Goal: Transaction & Acquisition: Purchase product/service

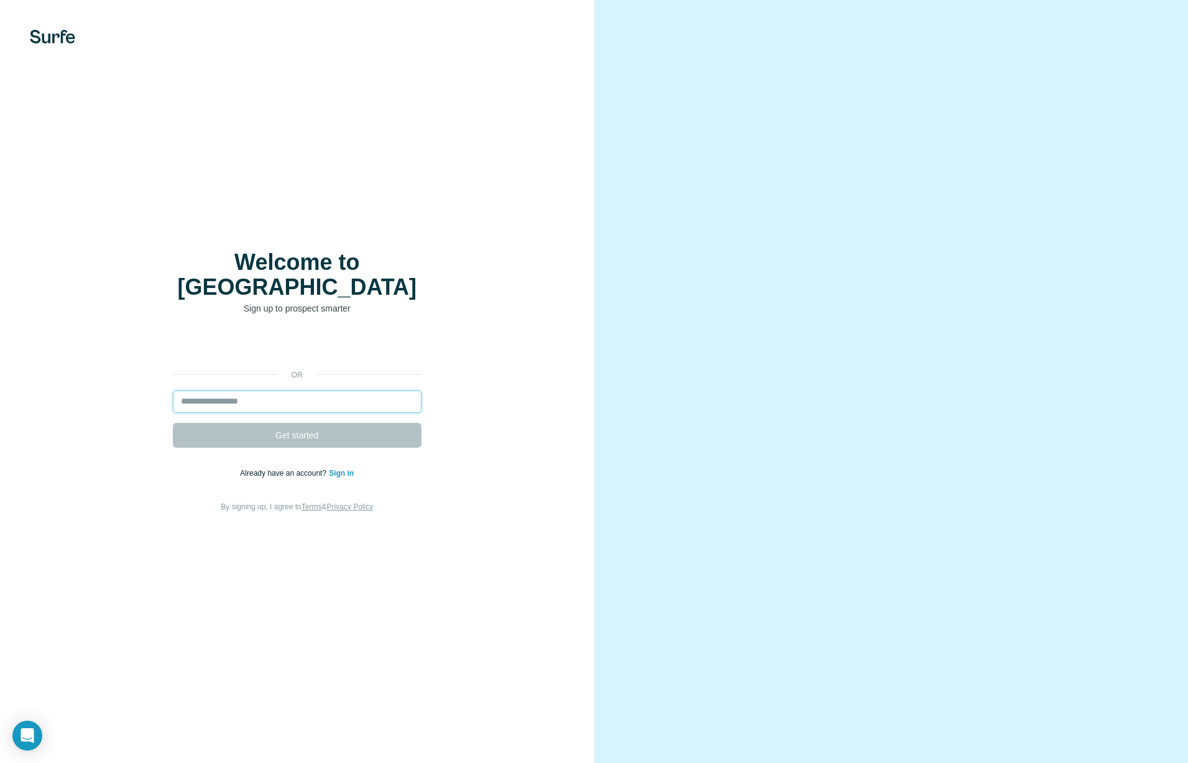
click at [222, 392] on input "email" at bounding box center [297, 401] width 249 height 22
type input "**********"
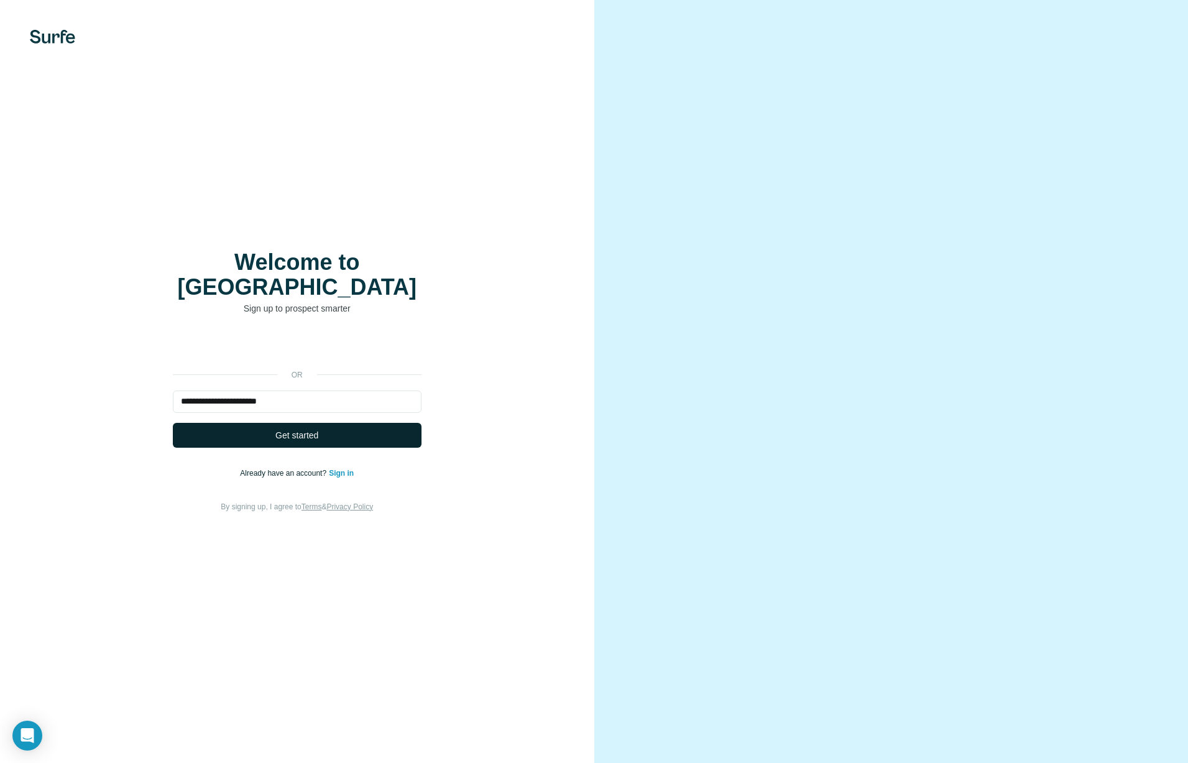
click at [297, 429] on span "Get started" at bounding box center [296, 435] width 43 height 12
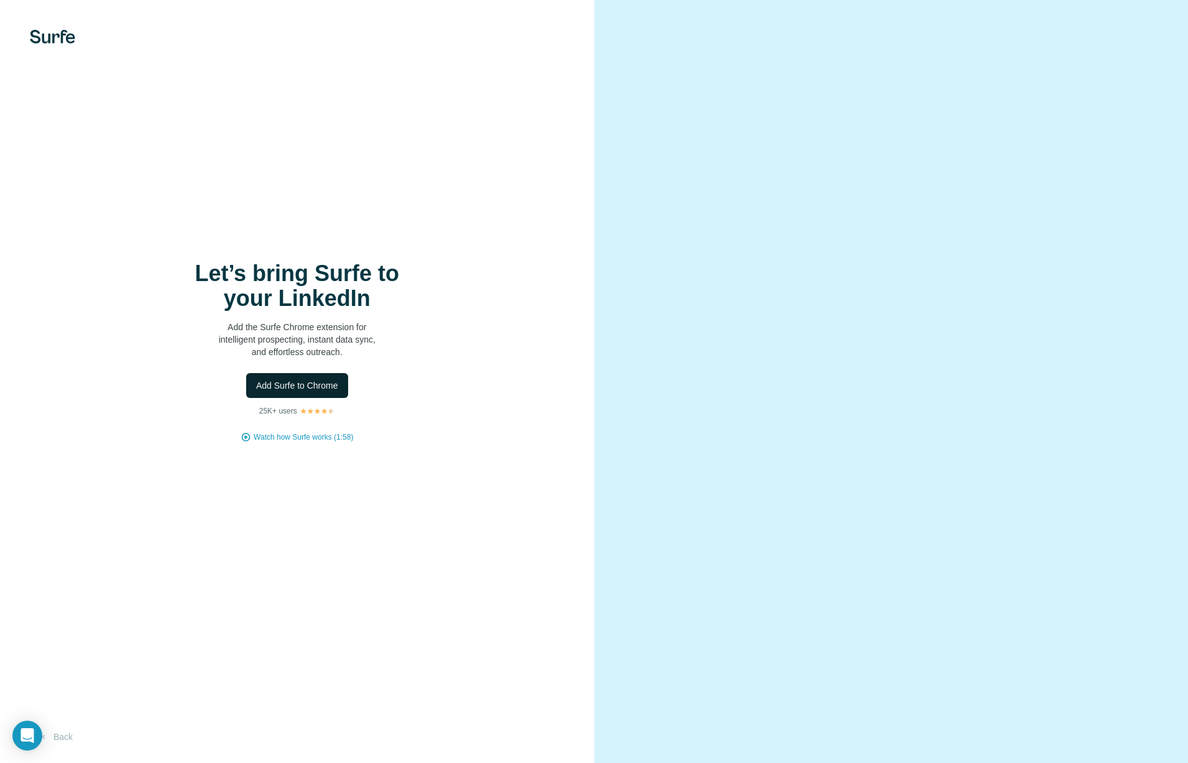
click at [288, 387] on span "Add Surfe to Chrome" at bounding box center [297, 385] width 82 height 12
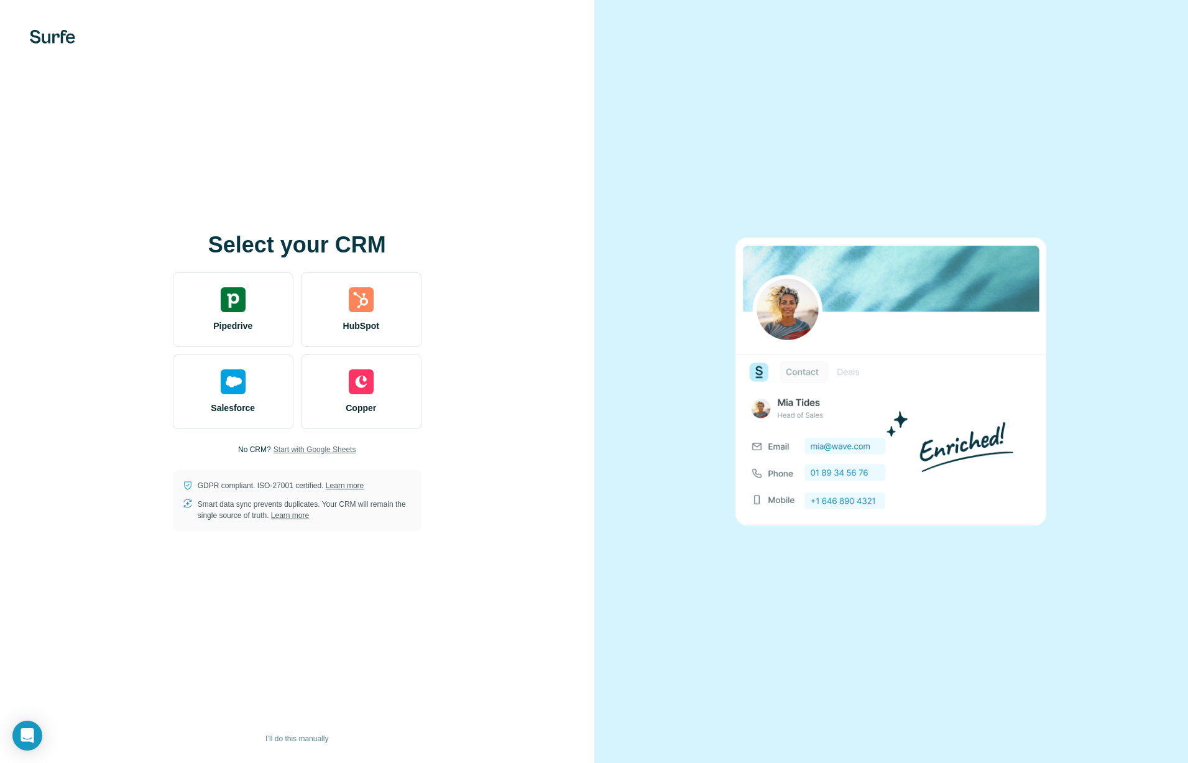
click at [339, 449] on span "Start with Google Sheets" at bounding box center [315, 449] width 83 height 11
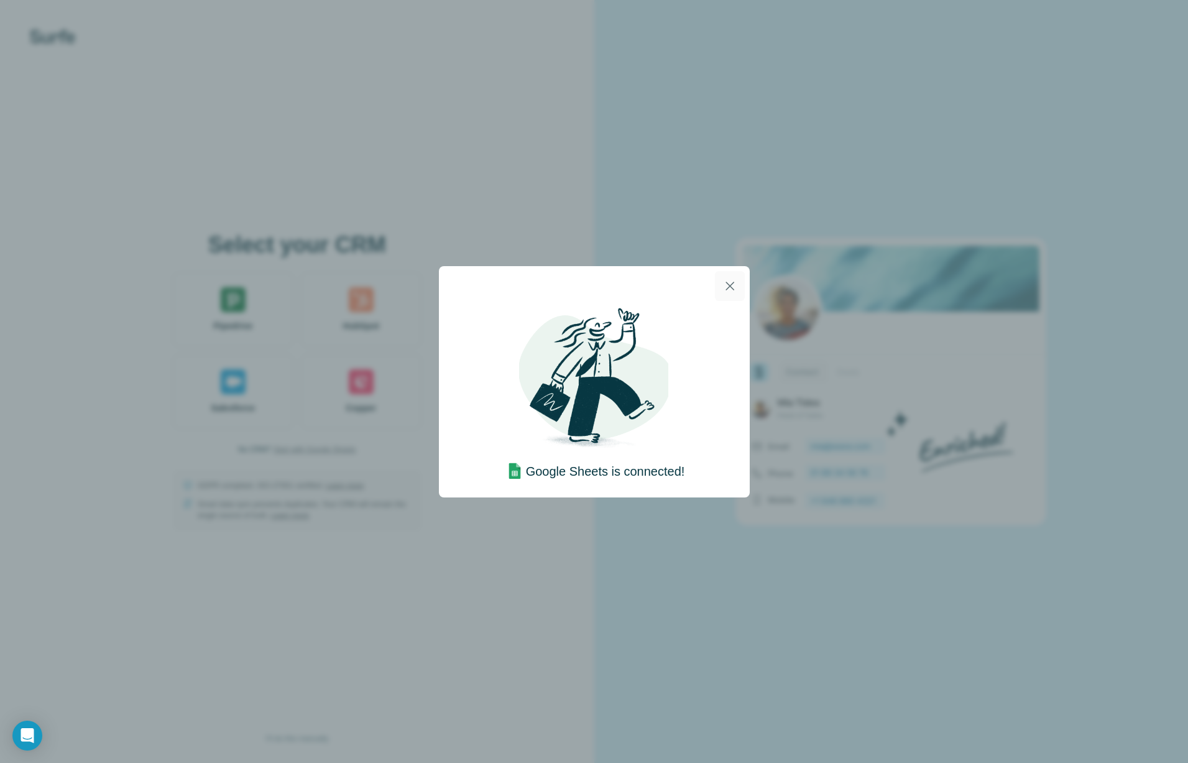
click at [730, 283] on icon "button" at bounding box center [729, 286] width 15 height 15
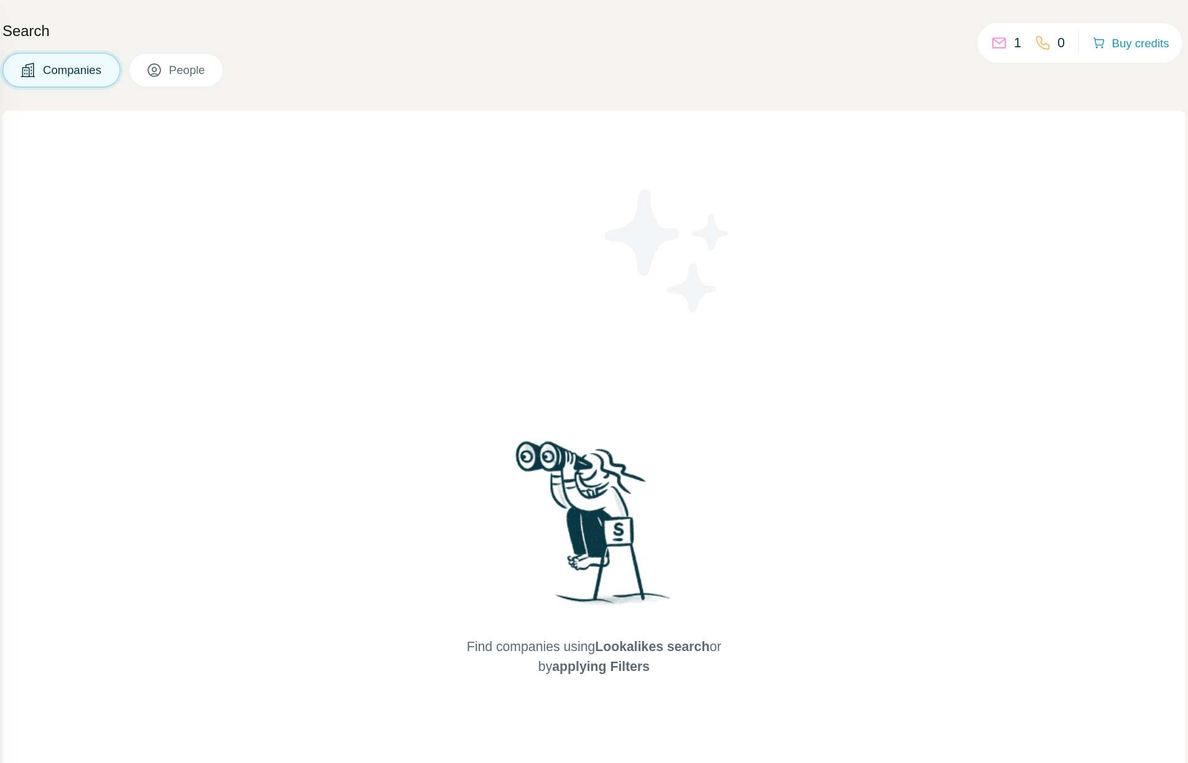
click at [493, 186] on div "Find companies using Lookalikes search or by applying Filters" at bounding box center [727, 419] width 891 height 672
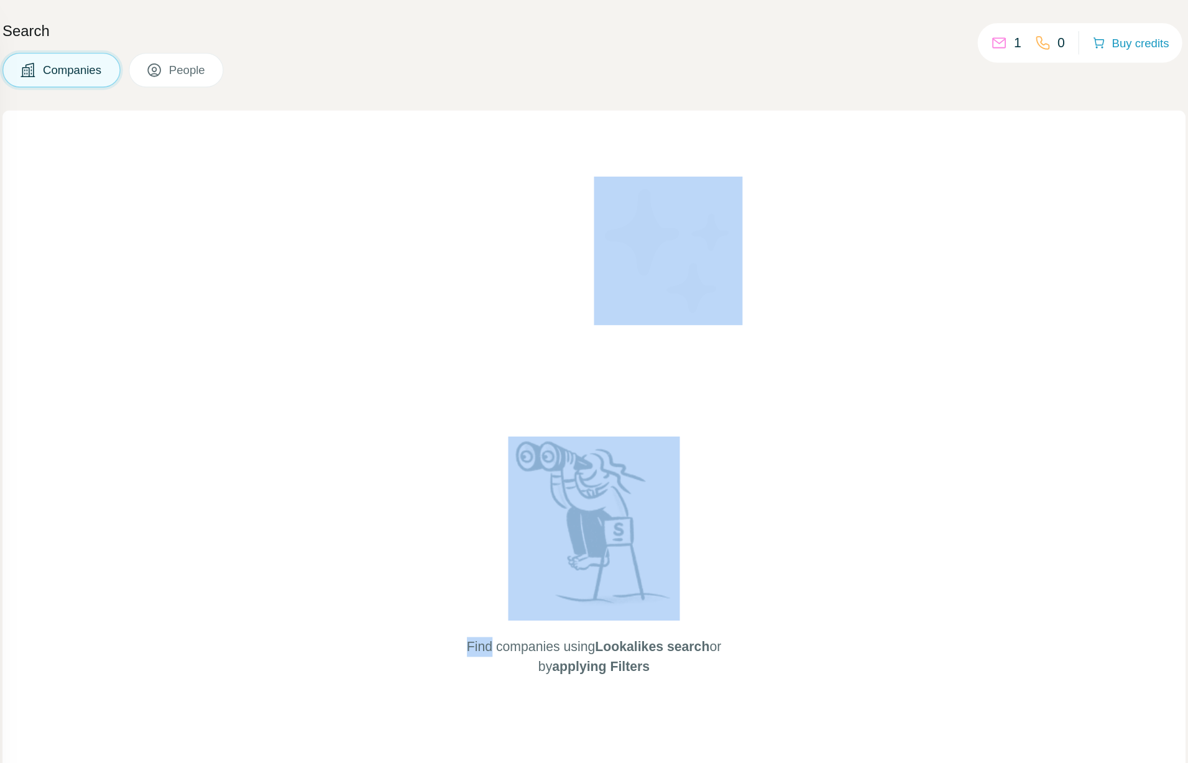
click at [493, 186] on div "Find companies using Lookalikes search or by applying Filters" at bounding box center [727, 419] width 891 height 672
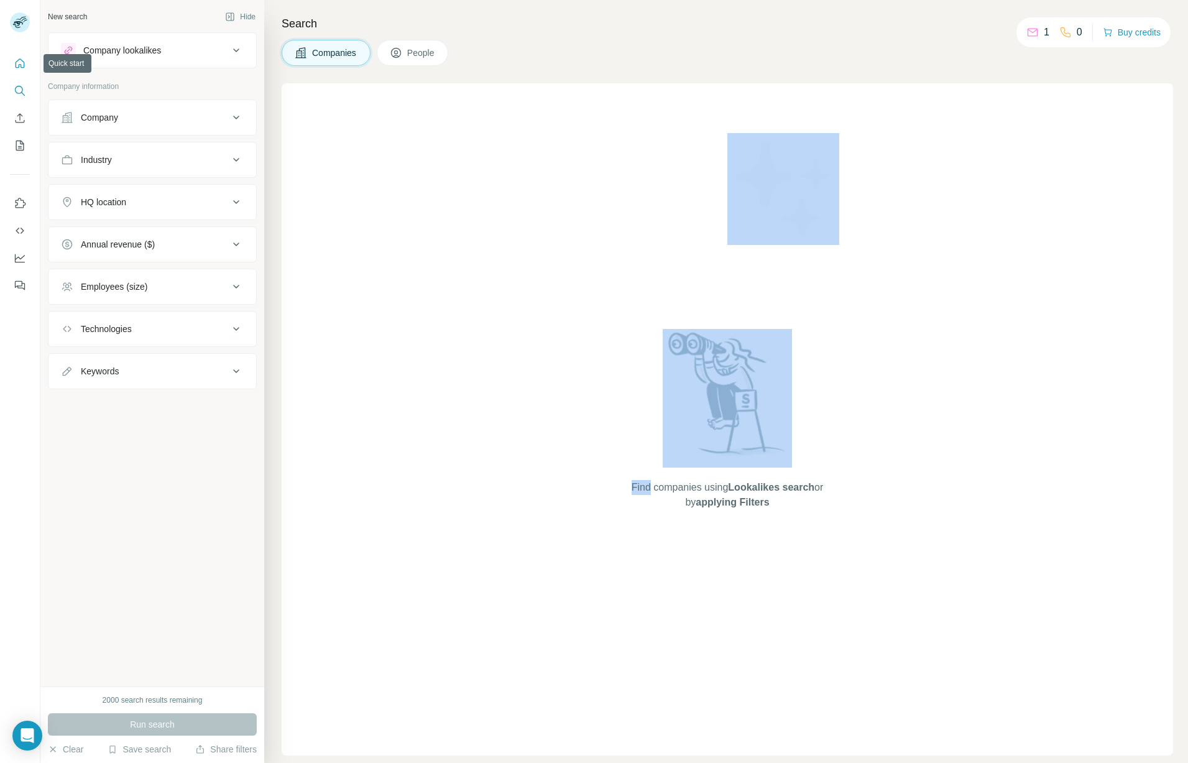
click at [18, 61] on icon "Quick start" at bounding box center [20, 63] width 12 height 12
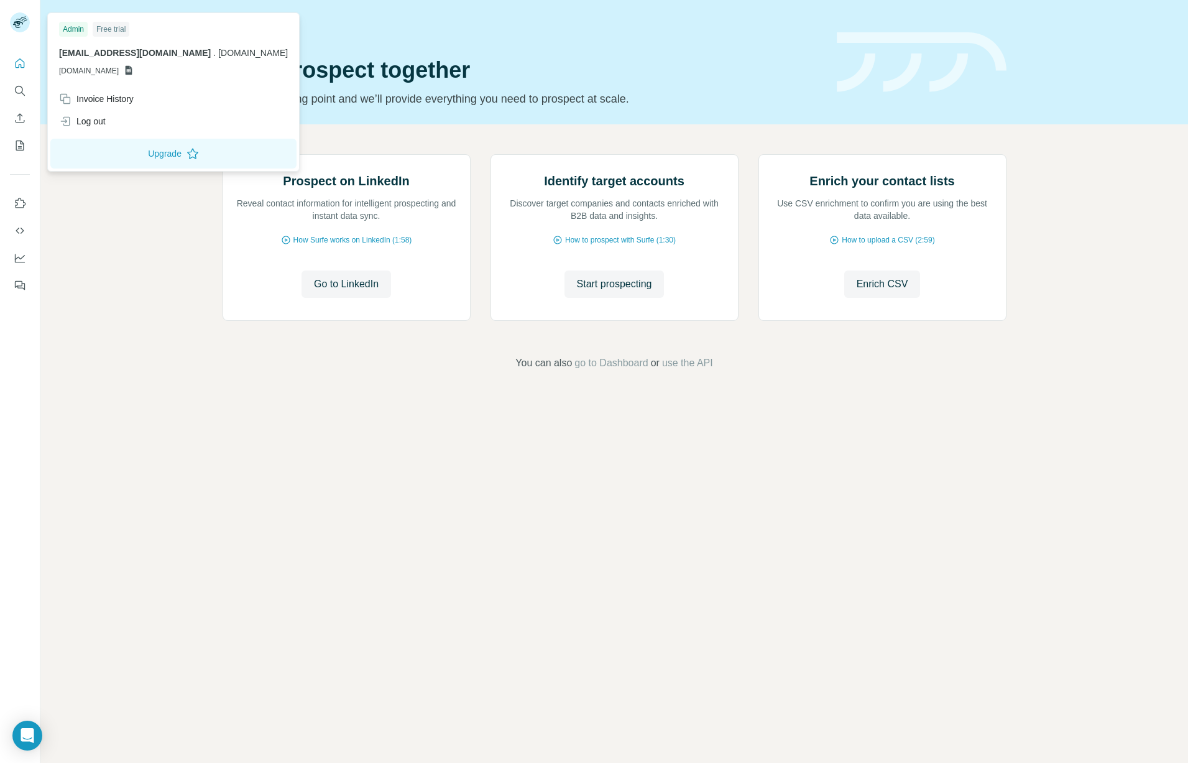
click at [101, 71] on span "GSHEETSUNBRIDLED.COM" at bounding box center [89, 70] width 60 height 11
click at [132, 71] on icon at bounding box center [129, 70] width 7 height 9
click at [132, 68] on icon at bounding box center [129, 70] width 7 height 9
click at [159, 70] on p "GSHEETSUNBRIDLED.COM" at bounding box center [173, 70] width 229 height 11
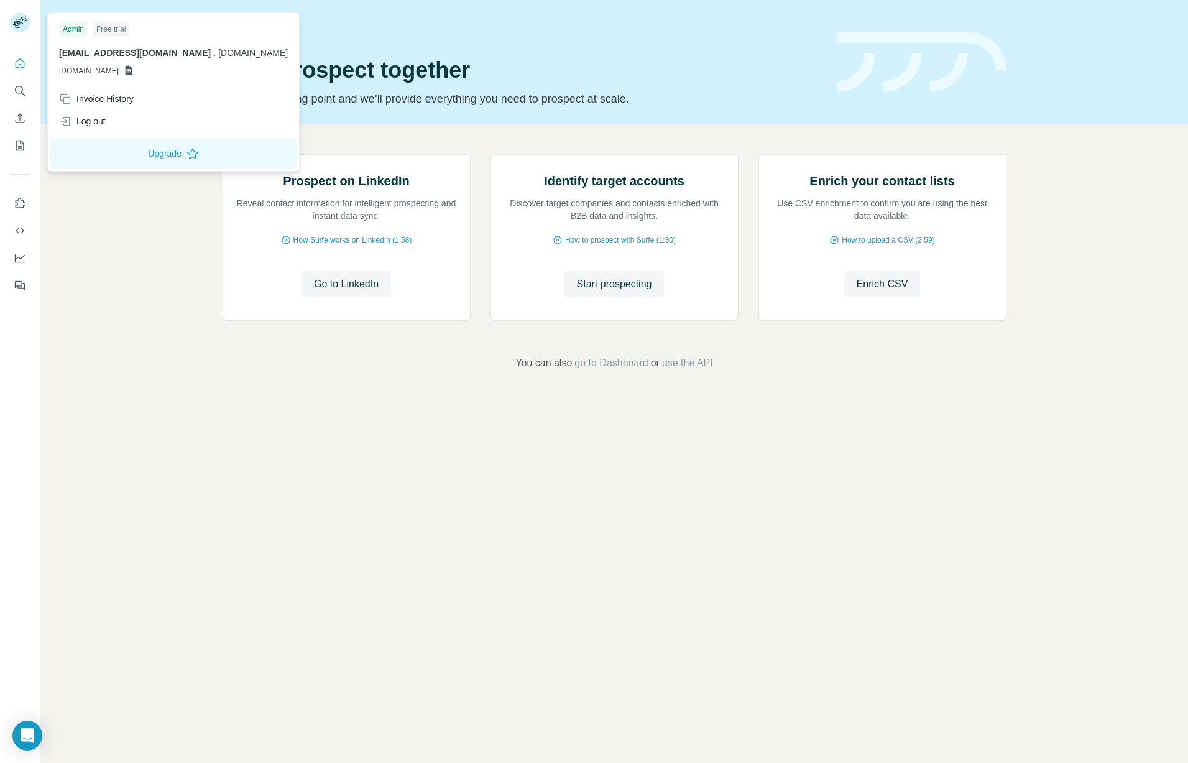
click at [119, 70] on span "GSHEETSUNBRIDLED.COM" at bounding box center [89, 70] width 60 height 11
click at [99, 56] on span "wmacmillan@unbridled.com" at bounding box center [135, 53] width 152 height 10
click at [83, 64] on div "wmacmillan@unbridled.com . unbridled.com GSHEETSUNBRIDLED.COM" at bounding box center [173, 62] width 229 height 30
click at [134, 69] on icon at bounding box center [129, 70] width 10 height 10
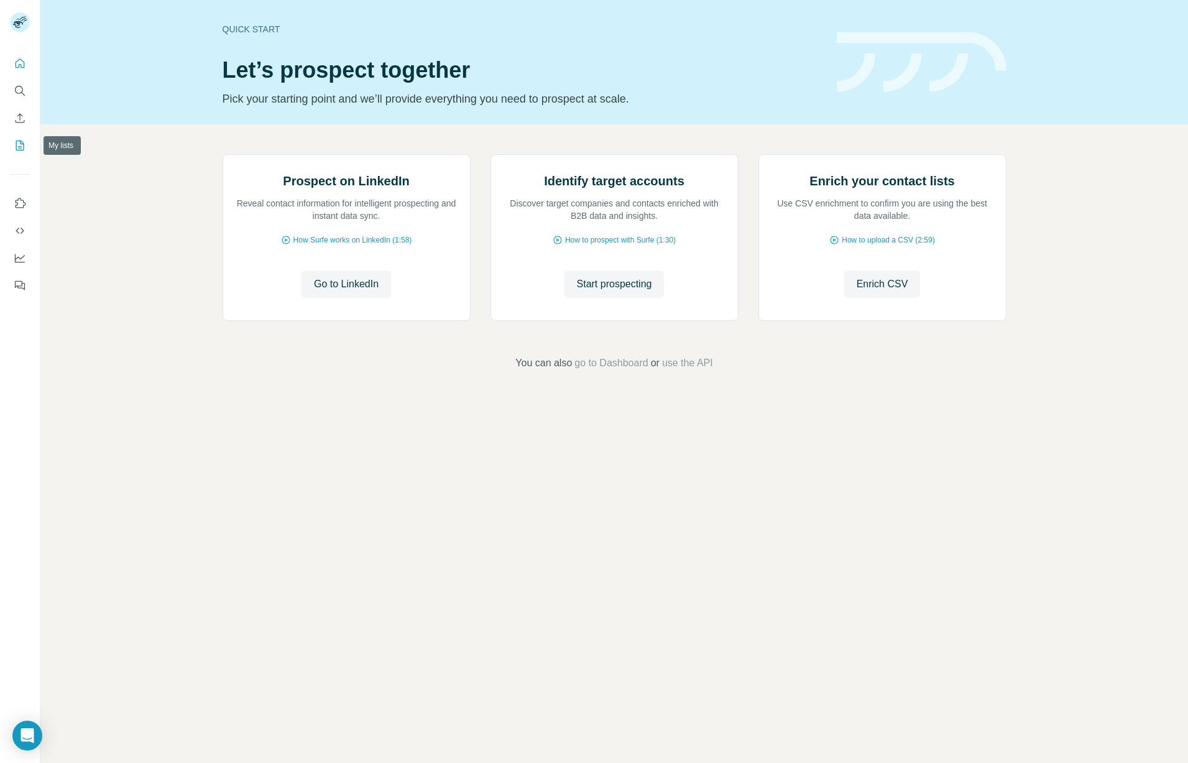
click at [18, 145] on icon "My lists" at bounding box center [20, 145] width 12 height 12
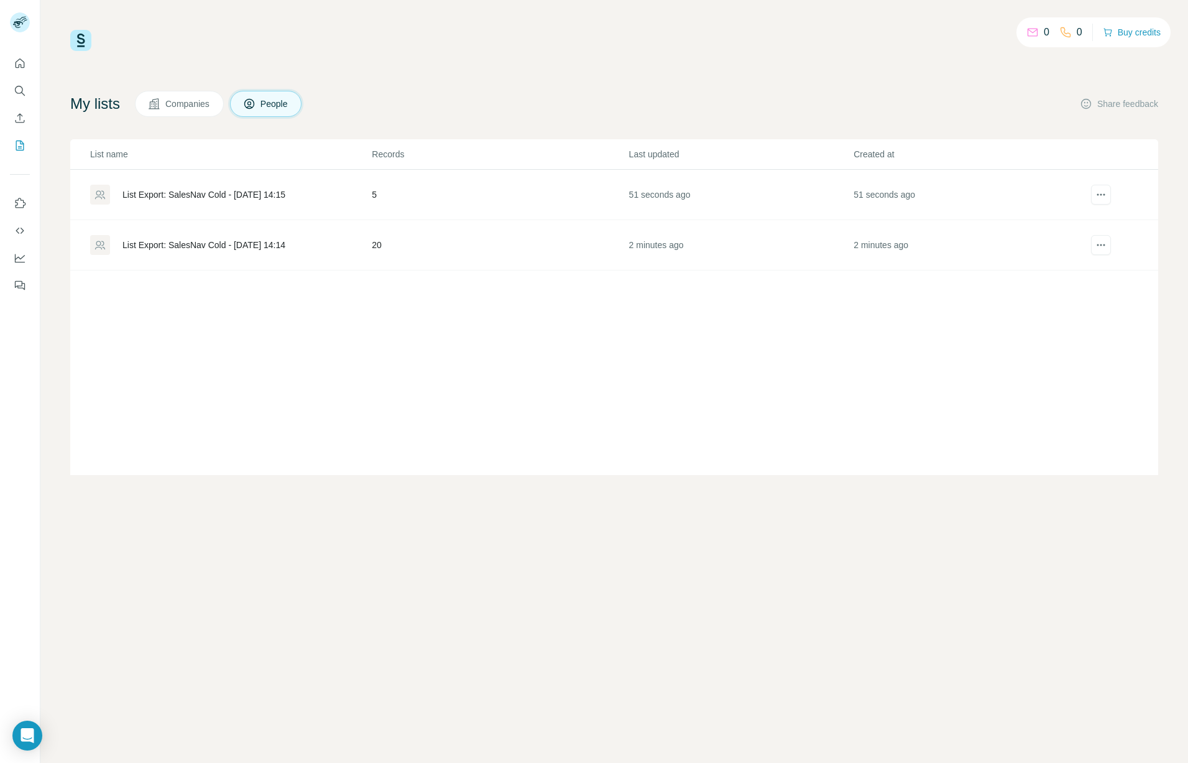
click at [211, 244] on div "List Export: SalesNav Cold - 04/09/2025 14:14" at bounding box center [203, 245] width 163 height 12
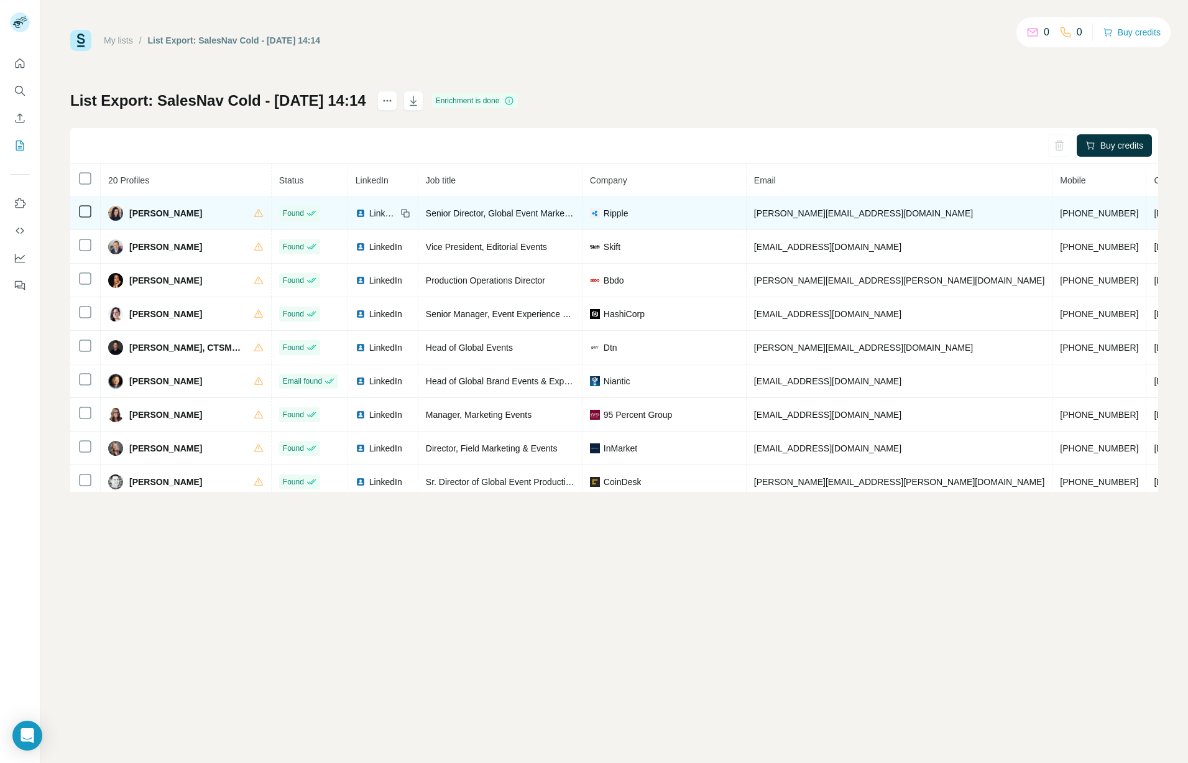
scroll to position [41, 0]
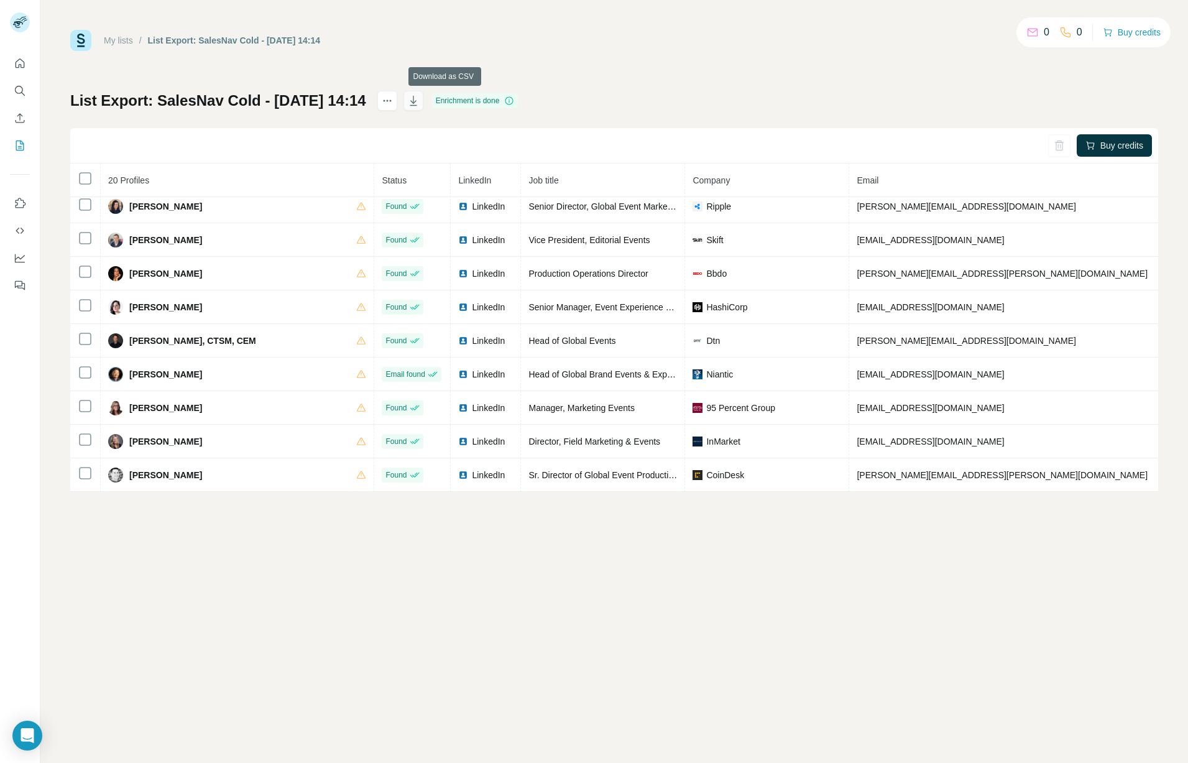
click at [420, 102] on icon "button" at bounding box center [413, 100] width 12 height 12
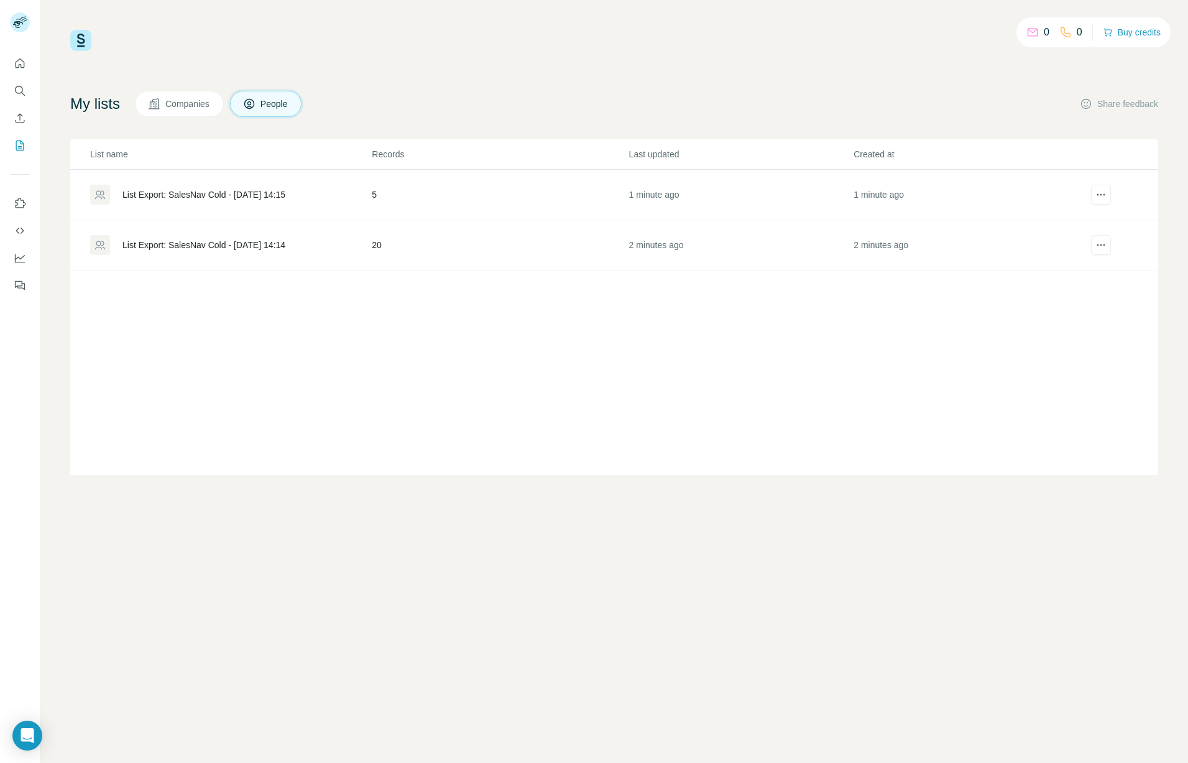
click at [239, 196] on div "List Export: SalesNav Cold - 04/09/2025 14:15" at bounding box center [203, 194] width 163 height 12
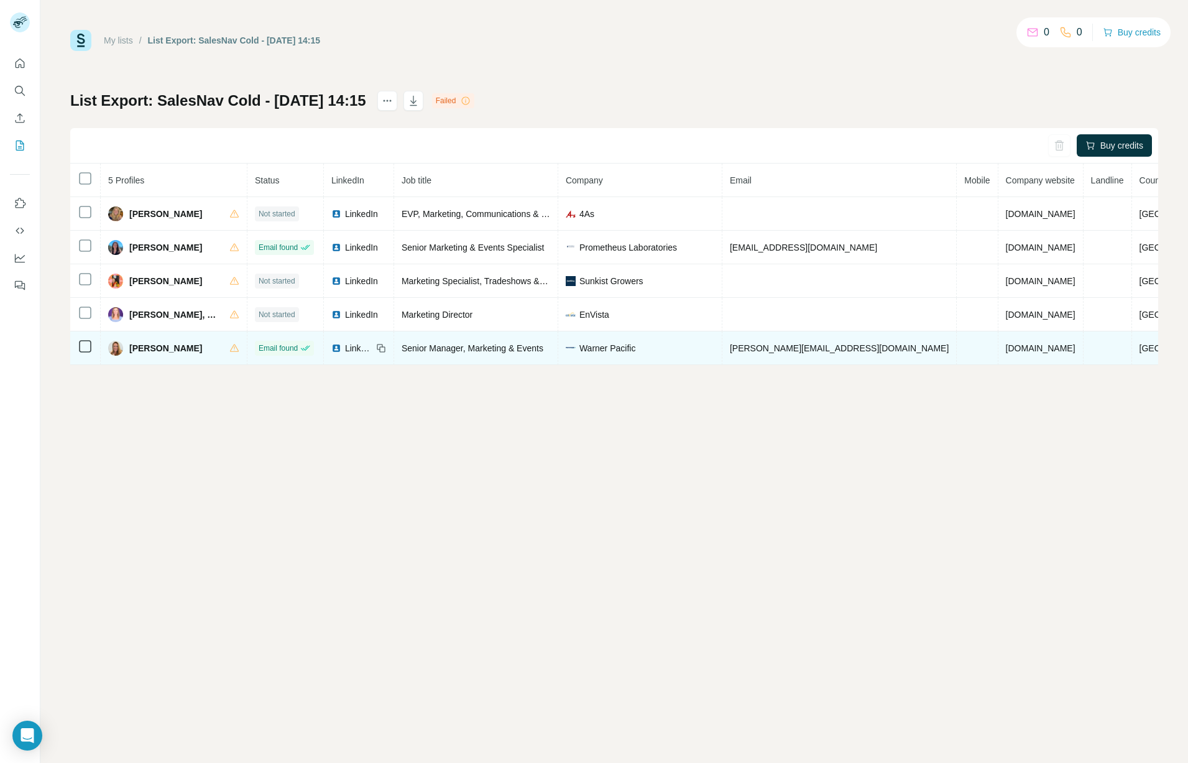
drag, startPoint x: 447, startPoint y: 102, endPoint x: 334, endPoint y: 332, distance: 256.3
click at [338, 330] on div "List Export: SalesNav Cold - 04/09/2025 14:15 Failed Buy credits 5 Profiles Sta…" at bounding box center [614, 228] width 1088 height 274
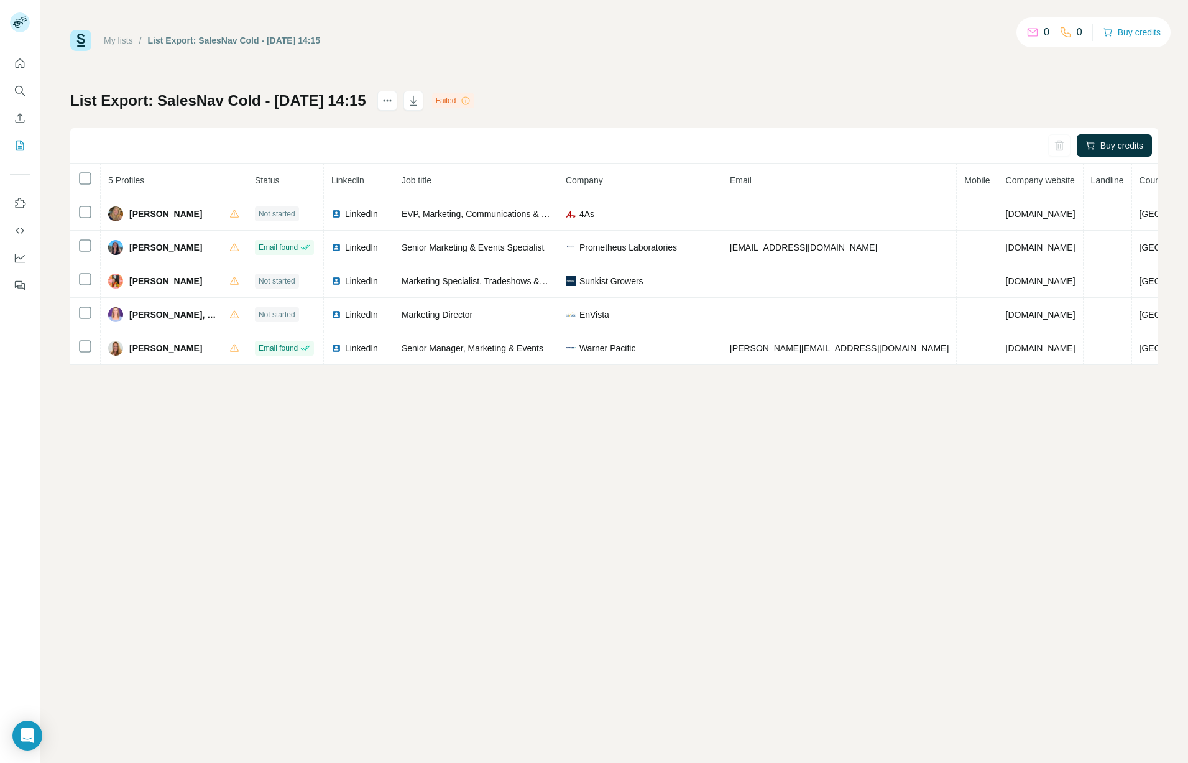
click at [711, 74] on div "My lists / List Export: SalesNav Cold - 04/09/2025 14:15 0 0 Buy credits List E…" at bounding box center [614, 197] width 1088 height 335
click at [779, 388] on div "My lists / List Export: SalesNav Cold - 04/09/2025 14:15 0 0 Buy credits List E…" at bounding box center [614, 381] width 1148 height 763
click at [475, 101] on div "Failed" at bounding box center [453, 100] width 43 height 15
click at [27, 65] on button "Quick start" at bounding box center [20, 63] width 20 height 22
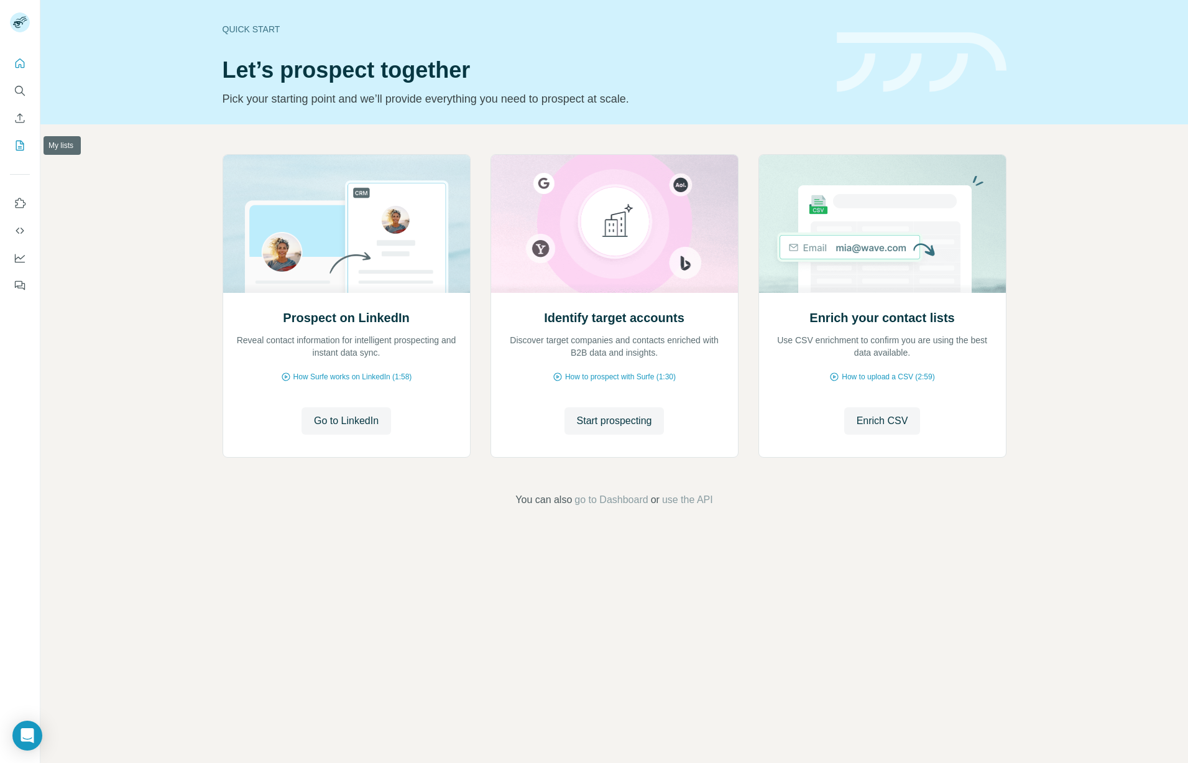
click at [24, 148] on icon "My lists" at bounding box center [20, 145] width 12 height 12
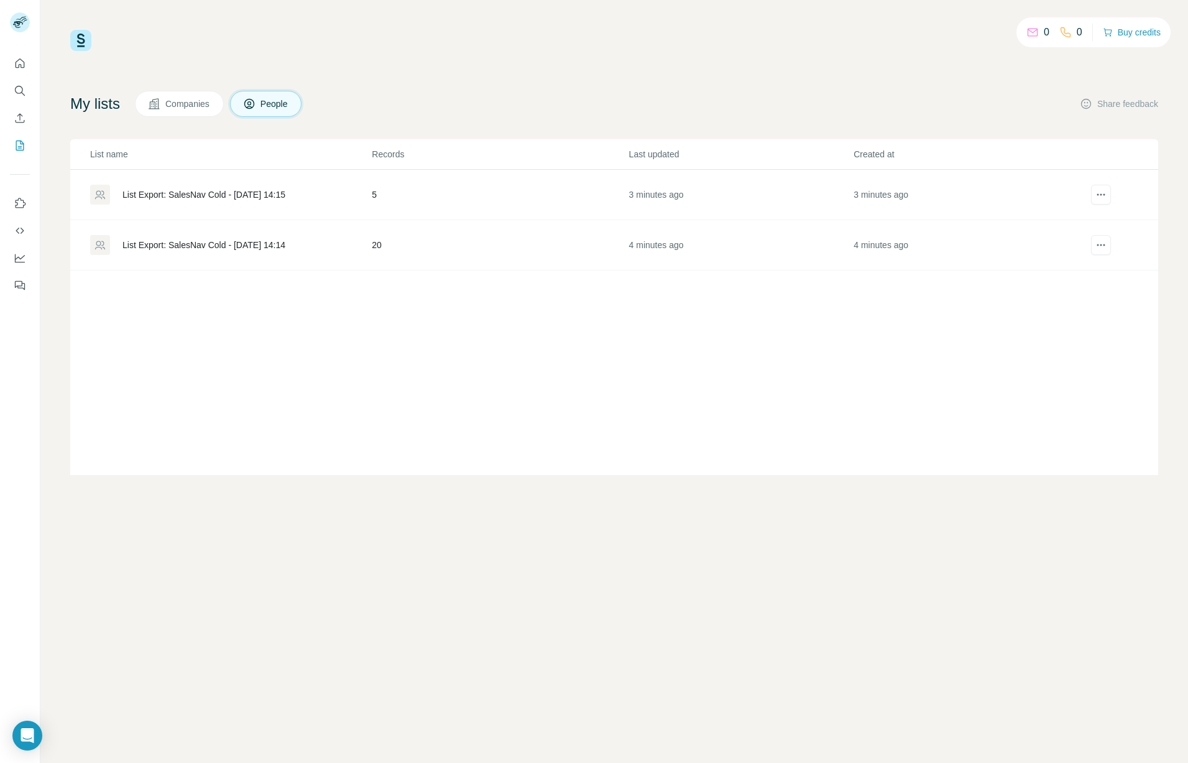
click at [201, 192] on div "List Export: SalesNav Cold - 04/09/2025 14:15" at bounding box center [203, 194] width 163 height 12
click at [259, 190] on div "List Export: SalesNav Cold - 04/09/2025 14:18" at bounding box center [203, 194] width 163 height 12
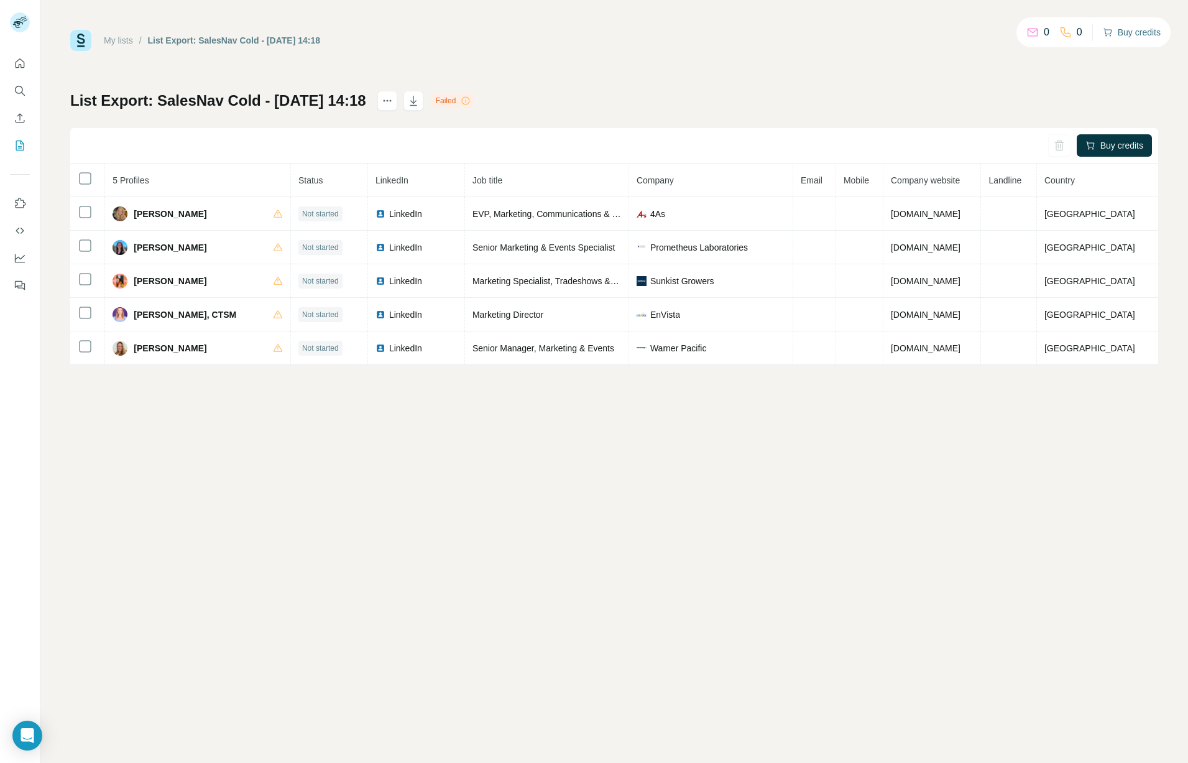
click at [1153, 31] on button "Buy credits" at bounding box center [1132, 32] width 58 height 17
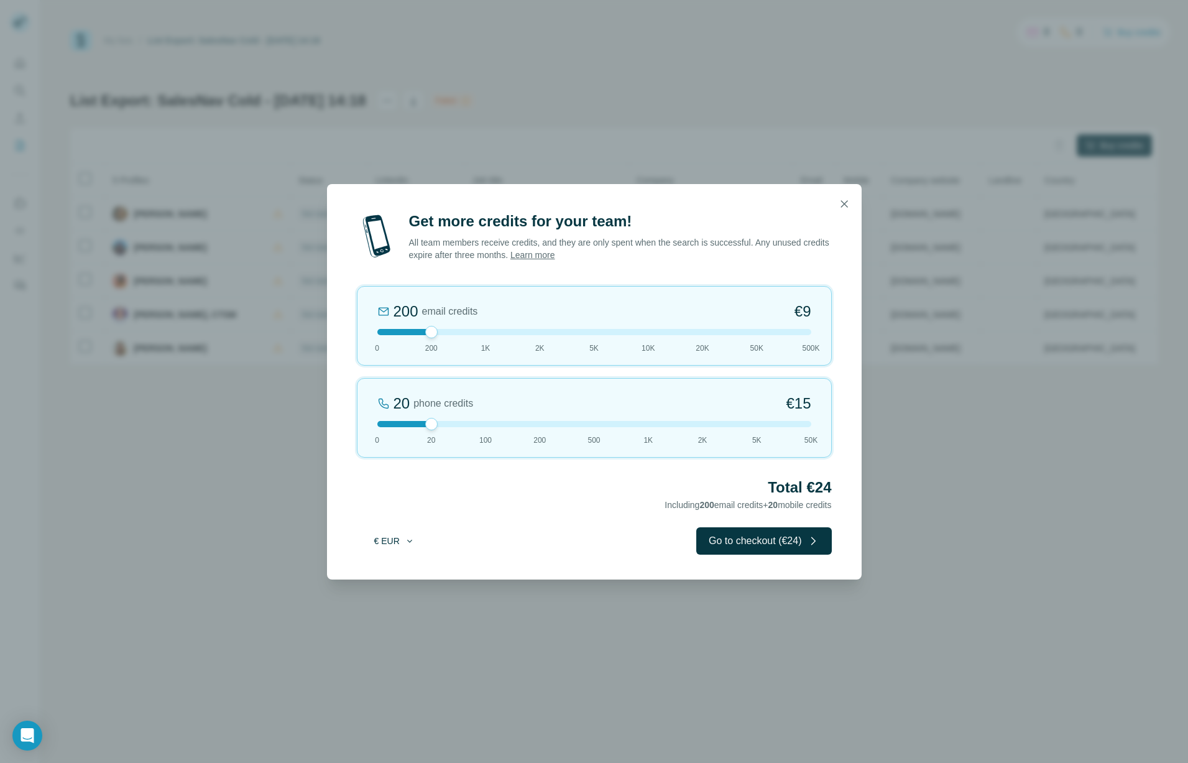
click at [392, 541] on button "€ EUR" at bounding box center [395, 541] width 58 height 22
click at [392, 568] on span "$ USD" at bounding box center [379, 569] width 25 height 12
drag, startPoint x: 433, startPoint y: 424, endPoint x: 308, endPoint y: 416, distance: 125.2
click at [308, 416] on div "Get more credits for your team! All team members receive credits, and they are …" at bounding box center [594, 381] width 1188 height 763
click at [832, 597] on div "Get more credits for your team! All team members receive credits, and they are …" at bounding box center [594, 381] width 1188 height 763
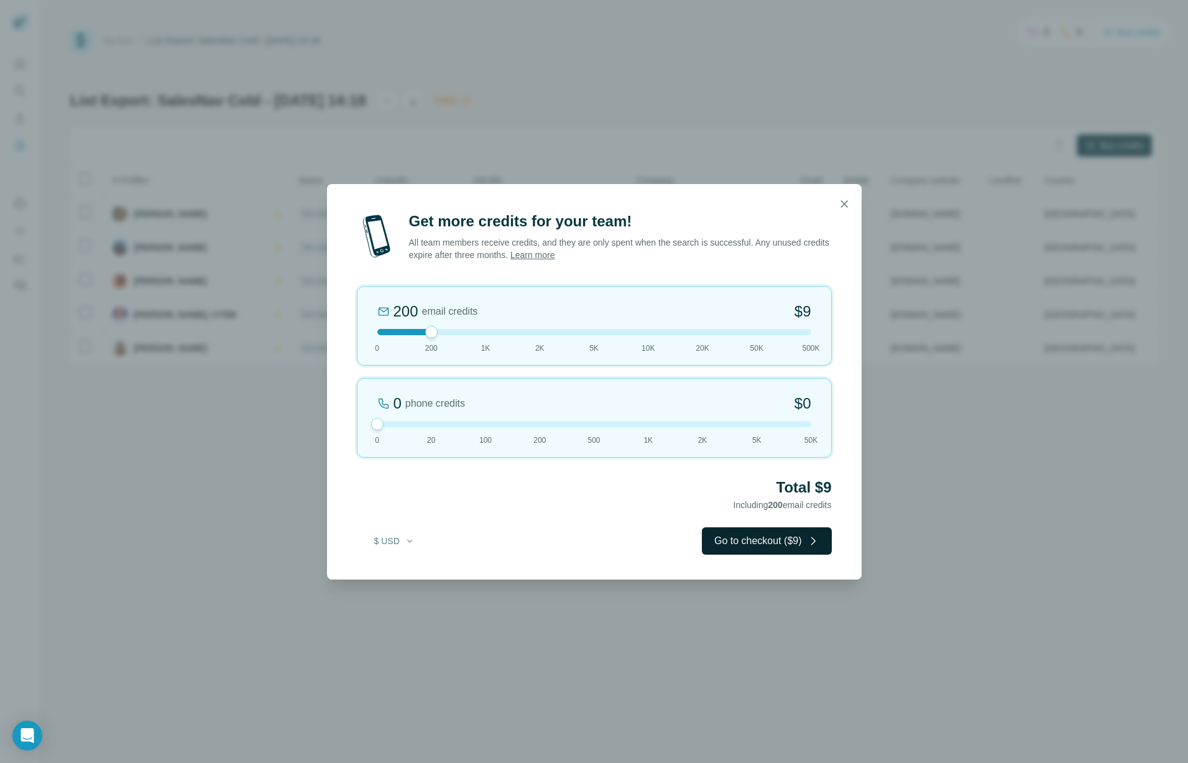
click at [790, 543] on button "Go to checkout ($9)" at bounding box center [767, 540] width 130 height 27
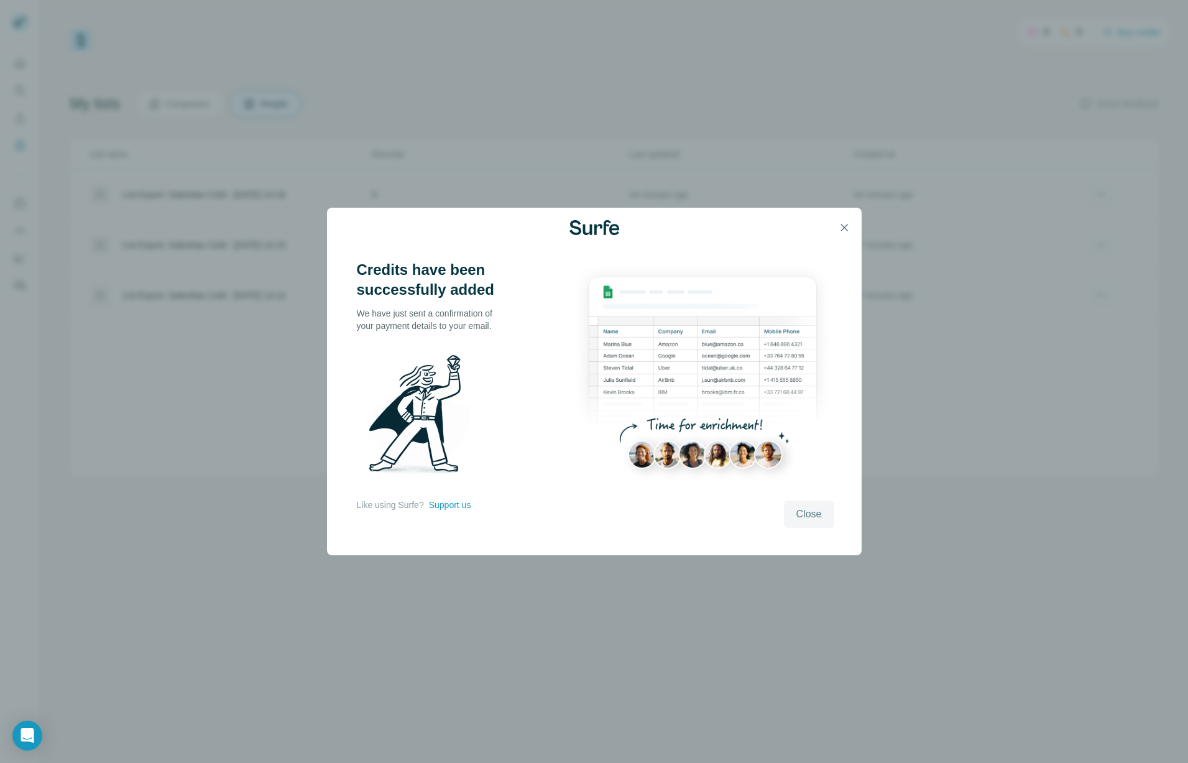
click at [811, 515] on span "Close" at bounding box center [808, 514] width 25 height 15
